Goal: Task Accomplishment & Management: Use online tool/utility

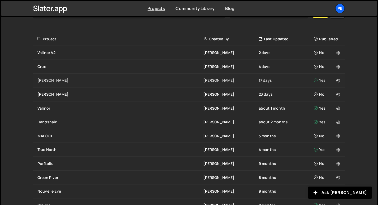
scroll to position [178, 0]
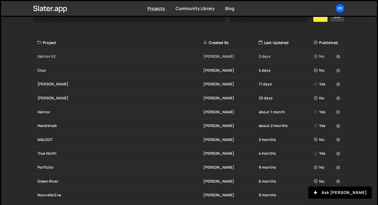
click at [62, 59] on div "Valinor V2 Eliot BESSON 2 days No" at bounding box center [188, 57] width 311 height 14
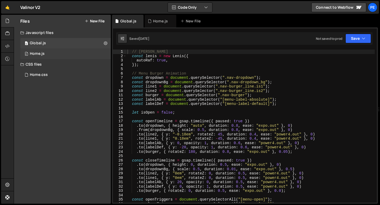
click at [66, 55] on div "0 Home.js 0" at bounding box center [65, 54] width 91 height 11
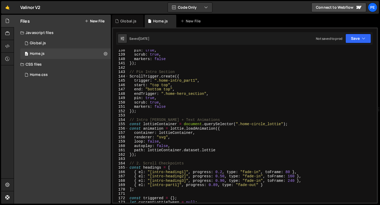
scroll to position [630, 0]
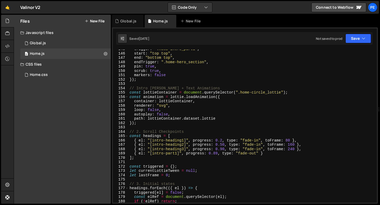
click at [130, 88] on div "trigger : ".home-intro_part1" , start : "top top" , end : "bottom top" , endTri…" at bounding box center [251, 128] width 246 height 162
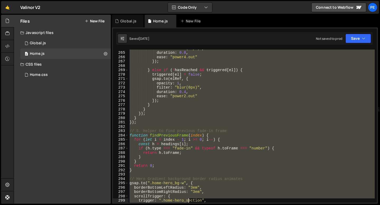
scroll to position [1179, 0]
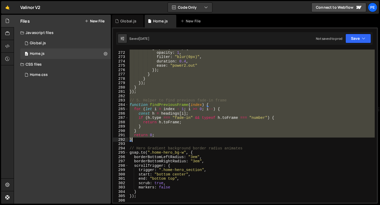
drag, startPoint x: 130, startPoint y: 88, endPoint x: 170, endPoint y: 141, distance: 66.5
click at [170, 141] on div "gsap . to ( elRef , { opacity : 1 , filter : "blur(0px)" , duration : 0.4 , eas…" at bounding box center [251, 127] width 246 height 162
type textarea "return 0; }"
paste textarea
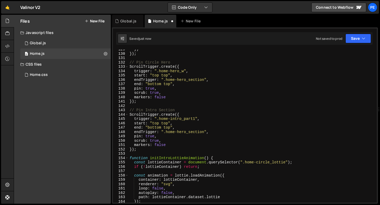
scroll to position [590, 0]
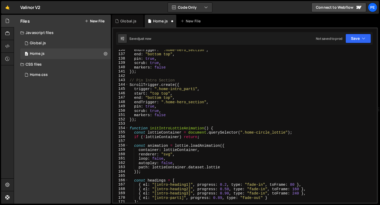
click at [140, 123] on div "endTrigger : ".home-hero_section" , end : "bottom top" , pin : true , scrub : t…" at bounding box center [251, 129] width 246 height 162
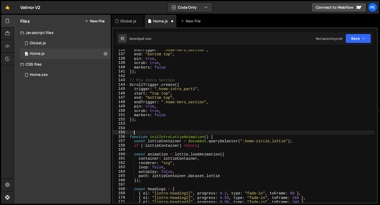
scroll to position [0, 0]
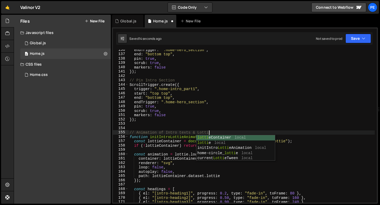
type textarea "// Animation of Intro texts & [PERSON_NAME]"
click at [152, 129] on div "endTrigger : ".home-hero_section" , end : "bottom top" , pin : true , scrub : t…" at bounding box center [251, 129] width 246 height 162
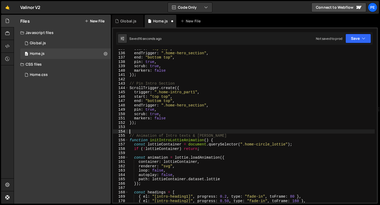
scroll to position [585, 0]
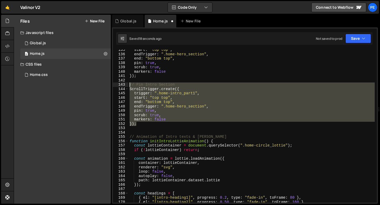
drag, startPoint x: 142, startPoint y: 125, endPoint x: 128, endPoint y: 86, distance: 41.2
click at [128, 86] on div "start : "top top" , endTrigger : ".home-hero_section" , end : "bottom top" , pi…" at bounding box center [251, 129] width 246 height 162
type textarea "// Pin Intro Section ScrollTrigger.create({"
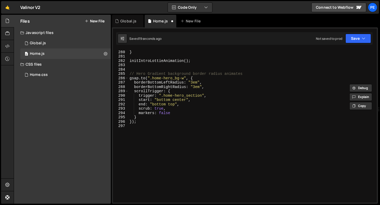
scroll to position [1214, 0]
click at [140, 126] on div "} } initIntroLottieAnimation ( ) ; // Hero Gradient background border radius an…" at bounding box center [251, 127] width 246 height 162
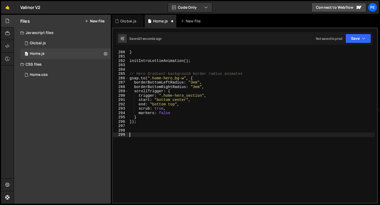
paste textarea "});"
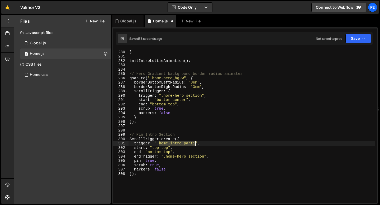
drag, startPoint x: 159, startPoint y: 144, endPoint x: 195, endPoint y: 145, distance: 35.9
click at [196, 145] on div "} } initIntroLottieAnimation ( ) ; // Hero Gradient background border radius an…" at bounding box center [251, 127] width 246 height 162
paste textarea "model_bg"
click at [180, 154] on div "} } initIntroLottieAnimation ( ) ; // Hero Gradient background border radius an…" at bounding box center [251, 127] width 246 height 162
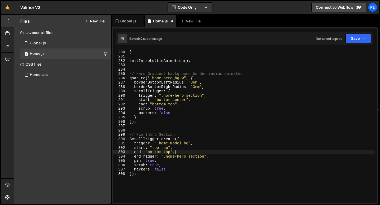
click at [181, 158] on div "} } initIntroLottieAnimation ( ) ; // Hero Gradient background border radius an…" at bounding box center [251, 127] width 246 height 162
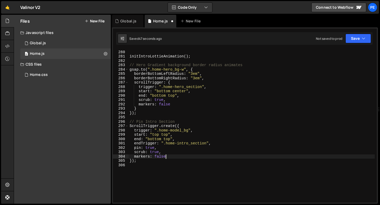
scroll to position [0, 2]
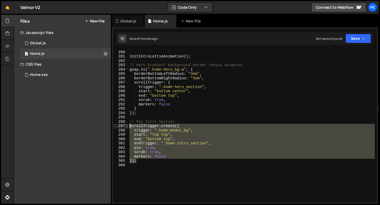
drag, startPoint x: 141, startPoint y: 161, endPoint x: 127, endPoint y: 126, distance: 37.6
click at [128, 126] on div "markers: false 279 280 281 282 283 284 285 286 287 288 289 290 291 292 293 294 …" at bounding box center [245, 126] width 264 height 153
type textarea "ScrollTrigger.create({ trigger: ".home-model_bg","
click at [145, 167] on div "} initIntroLottieAnimation ( ) ; // Hero Gradient background border radius anim…" at bounding box center [251, 127] width 246 height 162
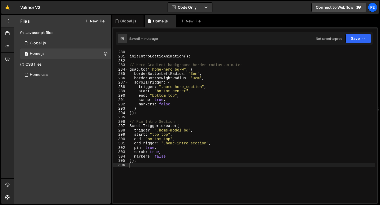
scroll to position [0, 0]
paste textarea "// Pin Intro Section"
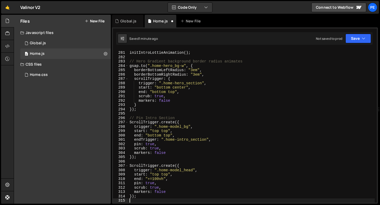
click at [151, 118] on div "initIntroLottieAnimation ( ) ; // Hero Gradient background border radius animat…" at bounding box center [251, 127] width 246 height 162
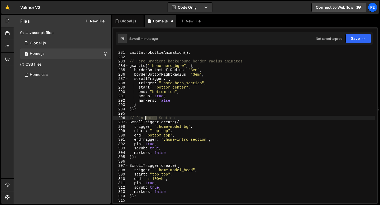
click at [151, 118] on div "initIntroLottieAnimation ( ) ; // Hero Gradient background border radius animat…" at bounding box center [251, 127] width 246 height 162
click at [150, 119] on div "initIntroLottieAnimation ( ) ; // Hero Gradient background border radius animat…" at bounding box center [251, 127] width 246 height 162
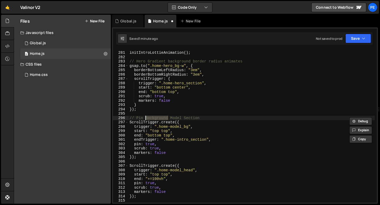
type textarea "// Pin Background Model Section ScrollTrigger.create({"
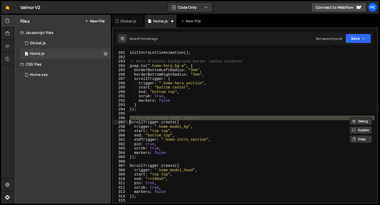
click at [140, 163] on div "initIntroLottieAnimation ( ) ; // Hero Gradient background border radius animat…" at bounding box center [251, 127] width 246 height 162
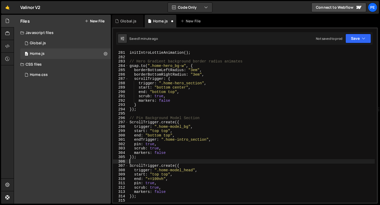
scroll to position [0, 0]
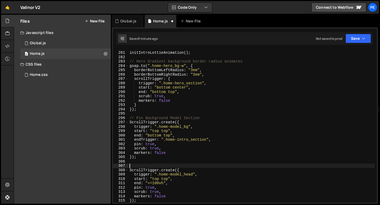
paste textarea "// Pin Background Model Section"
click at [154, 168] on div "initIntroLottieAnimation ( ) ; // Hero Gradient background border radius animat…" at bounding box center [251, 127] width 246 height 162
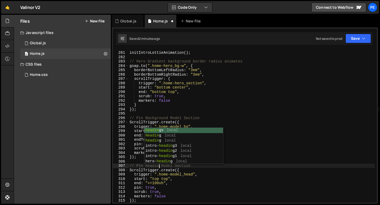
scroll to position [0, 2]
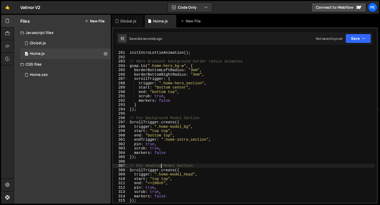
click at [150, 158] on div "initIntroLottieAnimation ( ) ; // Hero Gradient background border radius animat…" at bounding box center [251, 127] width 246 height 162
type textarea "});"
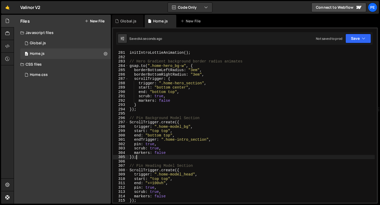
scroll to position [0, 0]
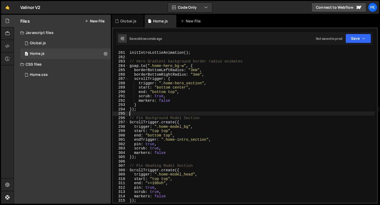
click at [144, 113] on div "initIntroLottieAnimation ( ) ; // Hero Gradient background border radius animat…" at bounding box center [251, 127] width 246 height 162
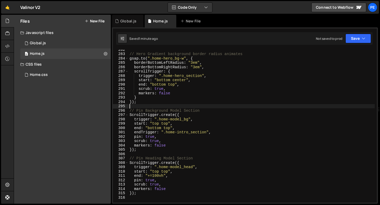
scroll to position [1231, 0]
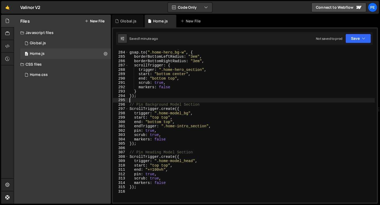
click at [161, 184] on div "// Hero Gradient background border radius animates gsap . to ( ".home-hero_bg-w…" at bounding box center [251, 127] width 246 height 162
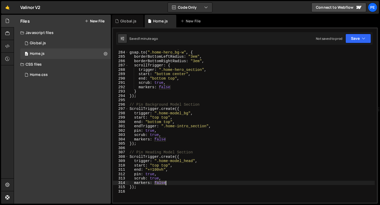
click at [161, 184] on div "// Hero Gradient background border radius animates gsap . to ( ".home-hero_bg-w…" at bounding box center [251, 127] width 246 height 162
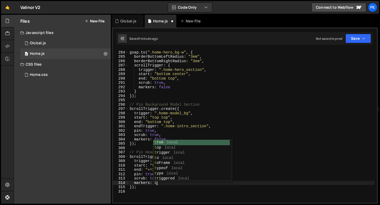
scroll to position [0, 2]
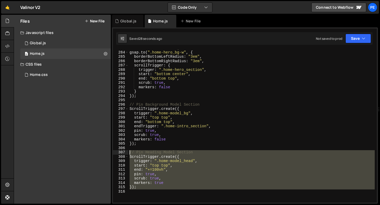
drag, startPoint x: 138, startPoint y: 191, endPoint x: 130, endPoint y: 152, distance: 39.7
click at [130, 152] on div "// Hero Gradient background border radius animates gsap . to ( ".home-hero_bg-w…" at bounding box center [251, 127] width 246 height 162
paste textarea "});"
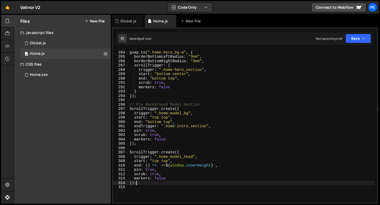
click at [160, 180] on div "// Hero Gradient background border radius animates gsap . to ( ".home-hero_bg-w…" at bounding box center [251, 127] width 246 height 162
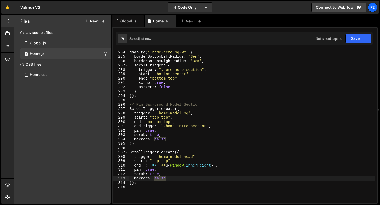
click at [160, 180] on div "// Hero Gradient background border radius animates gsap . to ( ".home-hero_bg-w…" at bounding box center [251, 127] width 246 height 162
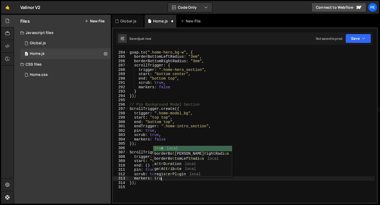
scroll to position [0, 2]
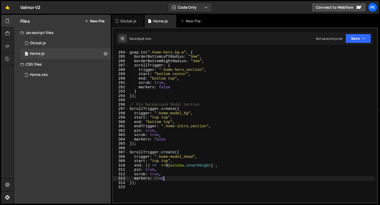
type textarea "markers: true"
